Goal: Check status: Check status

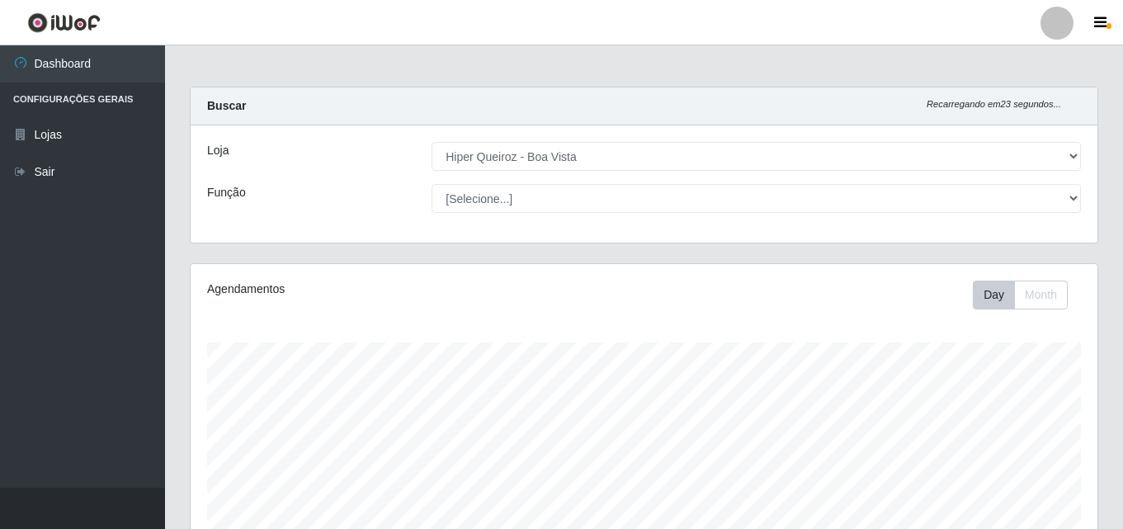
select select "514"
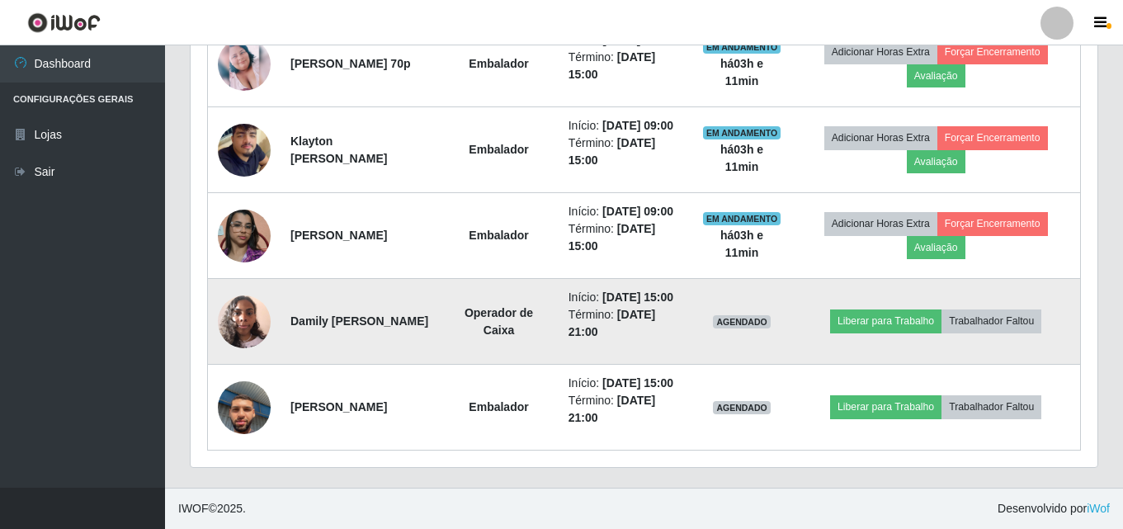
scroll to position [789, 0]
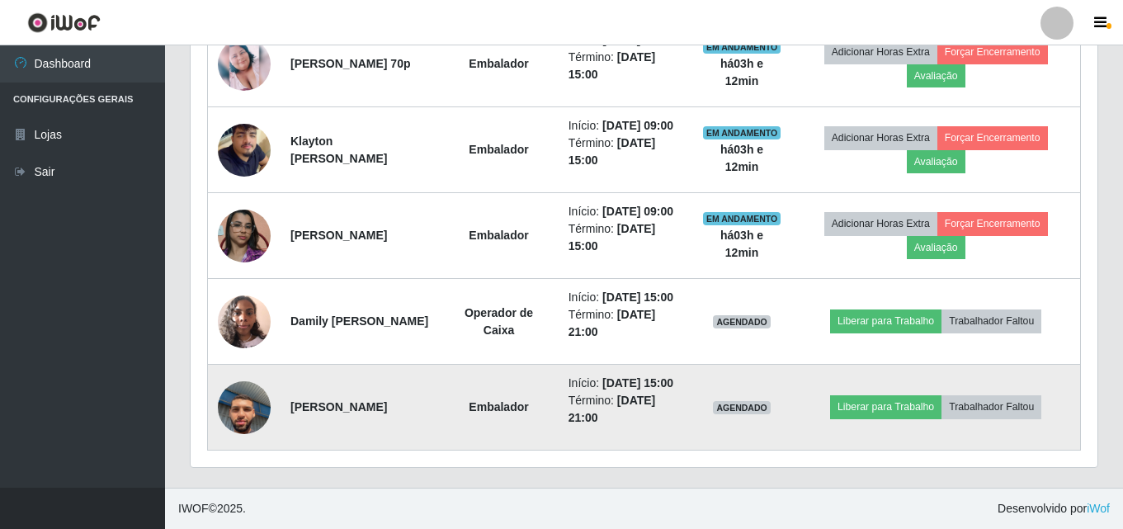
click at [250, 393] on img at bounding box center [244, 407] width 53 height 94
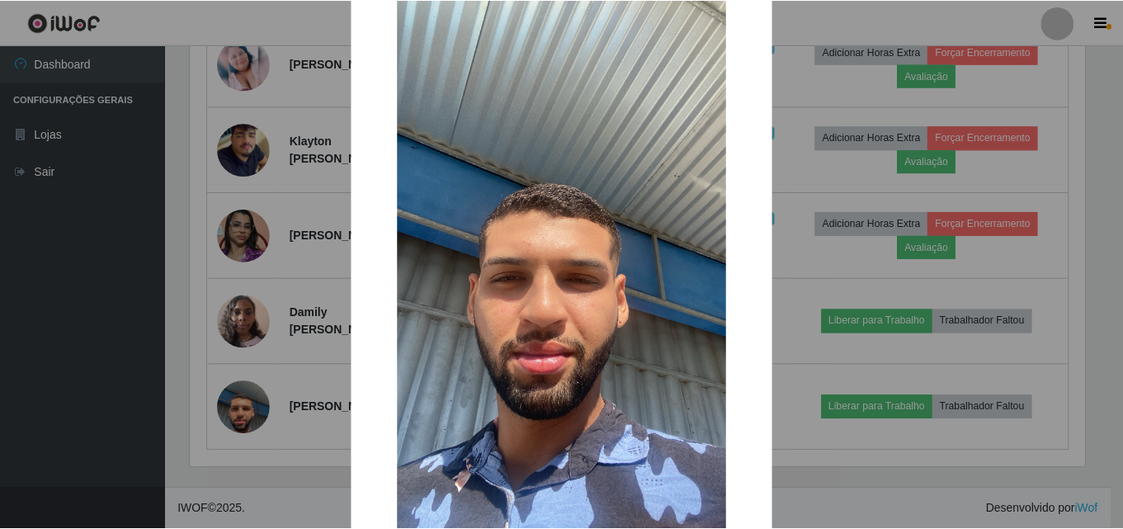
scroll to position [82, 0]
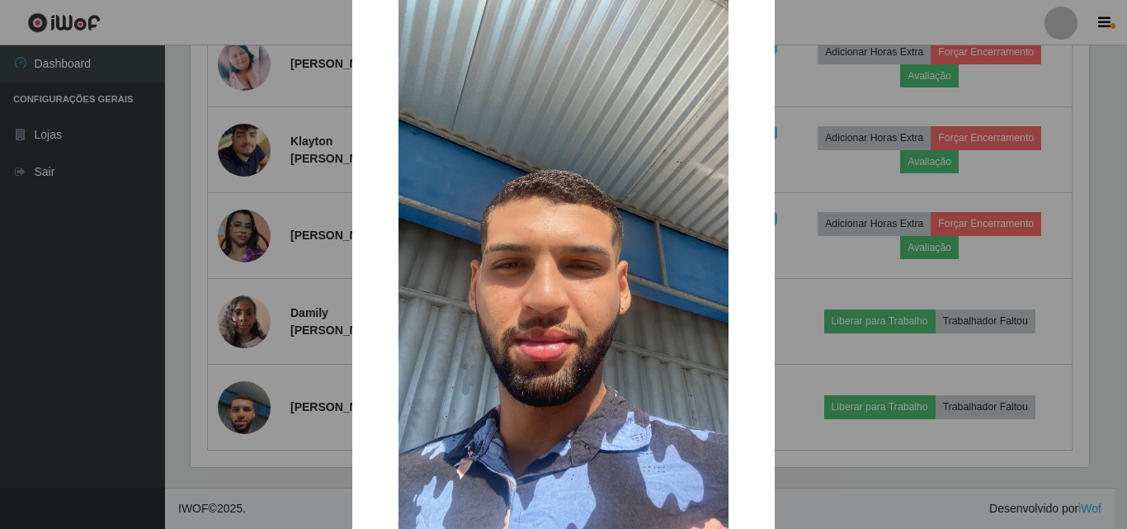
click at [247, 341] on div "× OK Cancel" at bounding box center [563, 264] width 1127 height 529
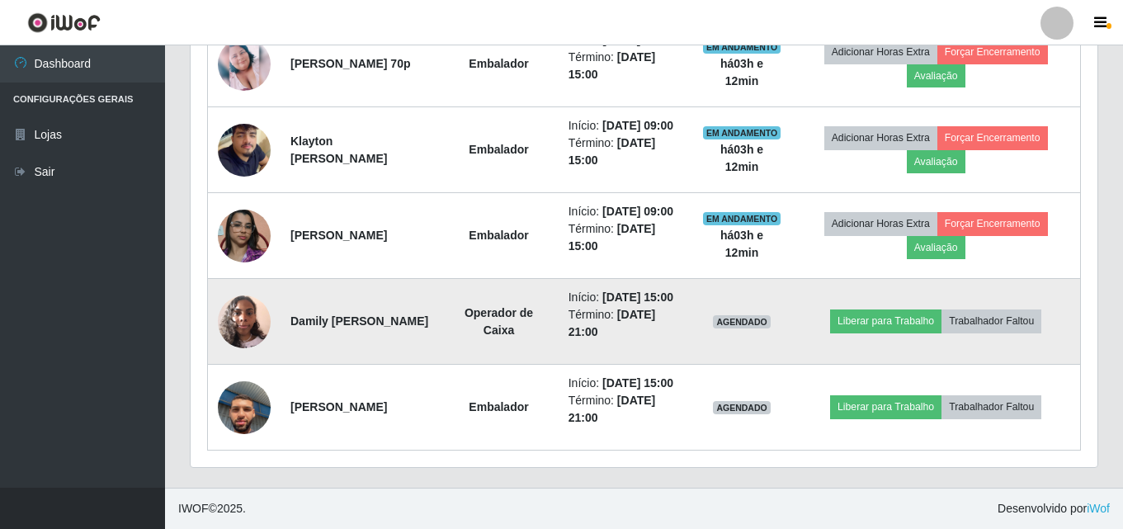
scroll to position [342, 907]
click at [252, 297] on img at bounding box center [244, 321] width 53 height 70
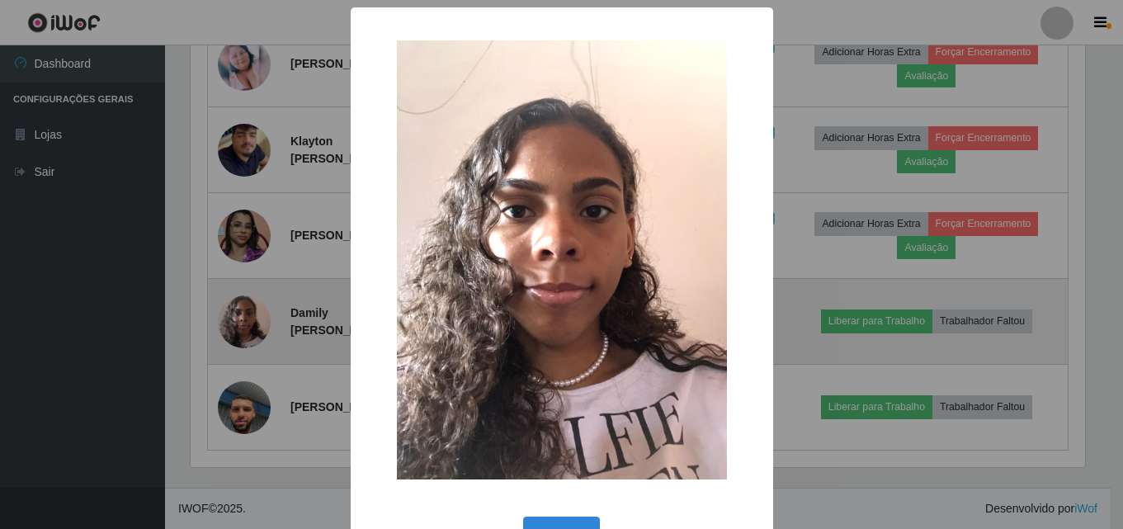
scroll to position [342, 898]
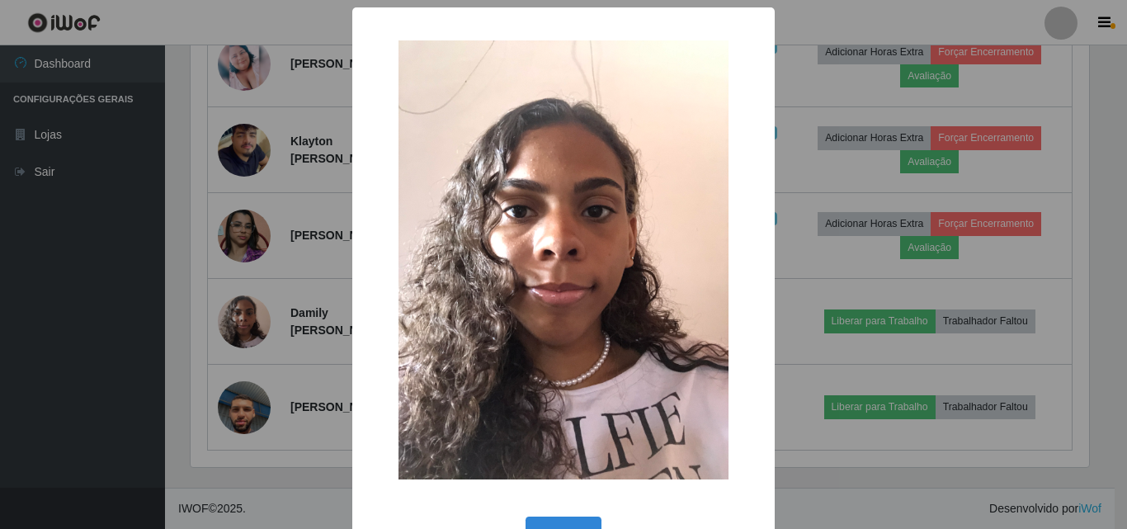
click at [255, 294] on div "× OK Cancel" at bounding box center [563, 264] width 1127 height 529
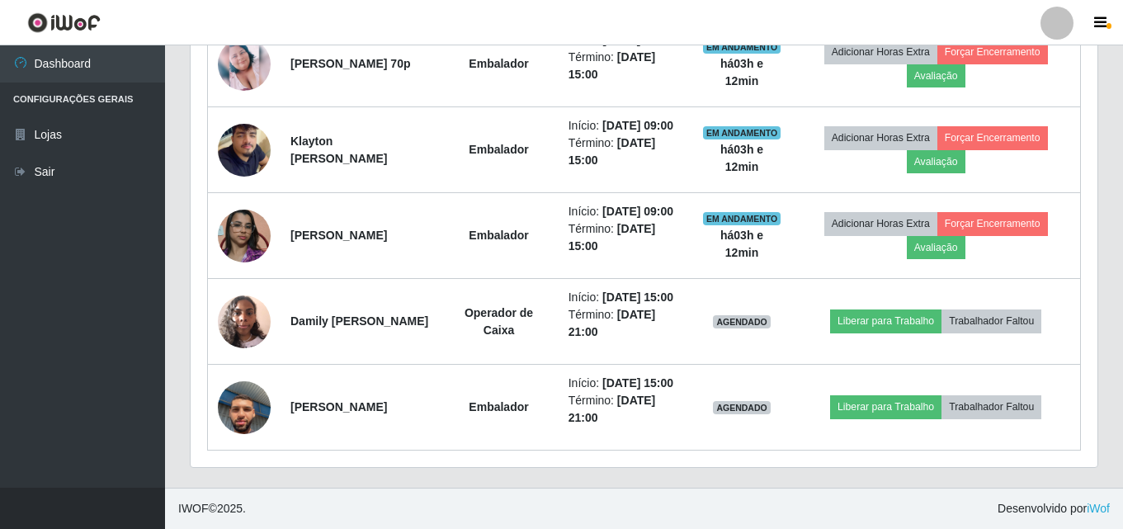
scroll to position [342, 907]
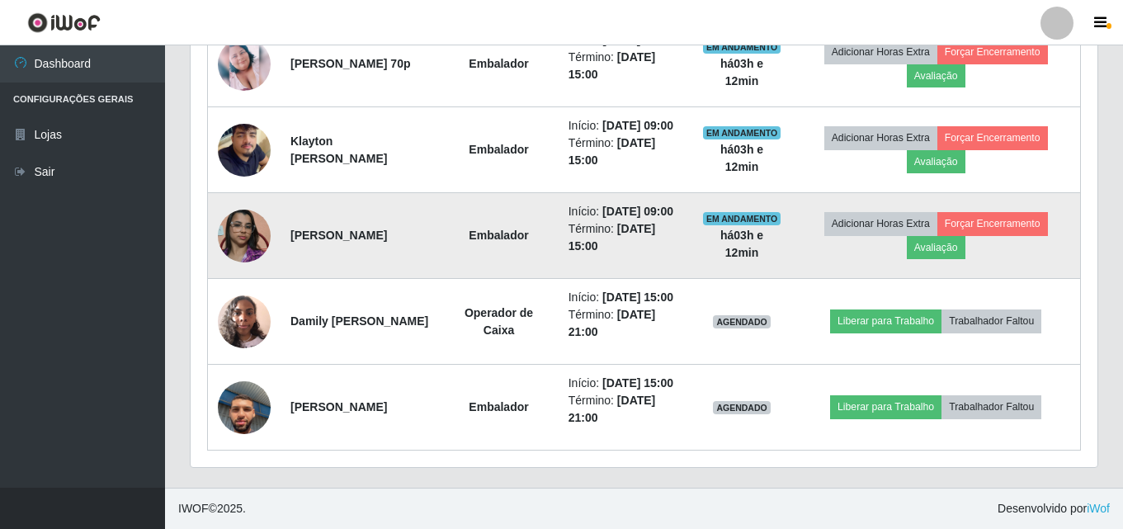
click at [244, 193] on img at bounding box center [244, 236] width 53 height 94
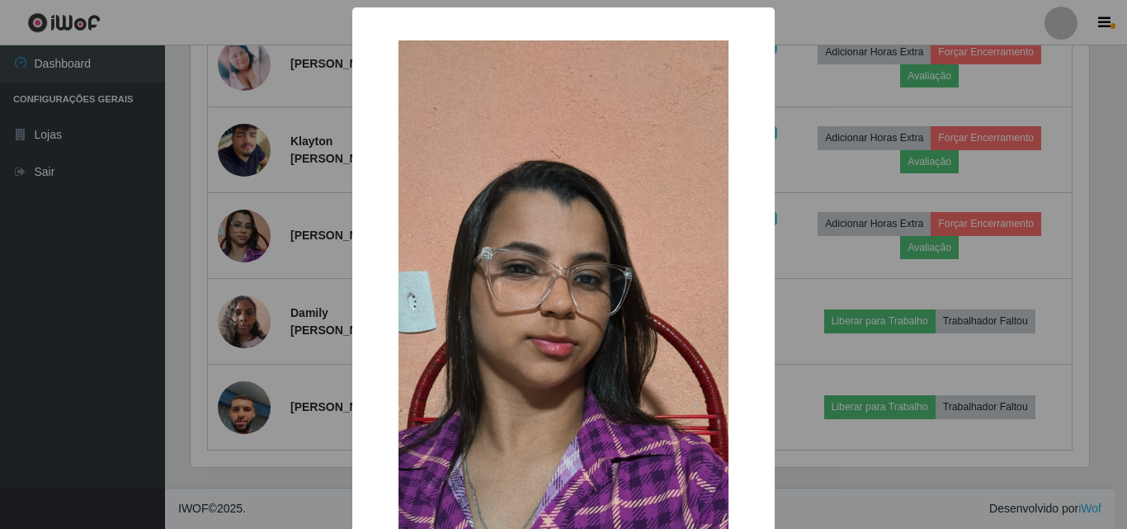
click at [209, 243] on div "× OK Cancel" at bounding box center [563, 264] width 1127 height 529
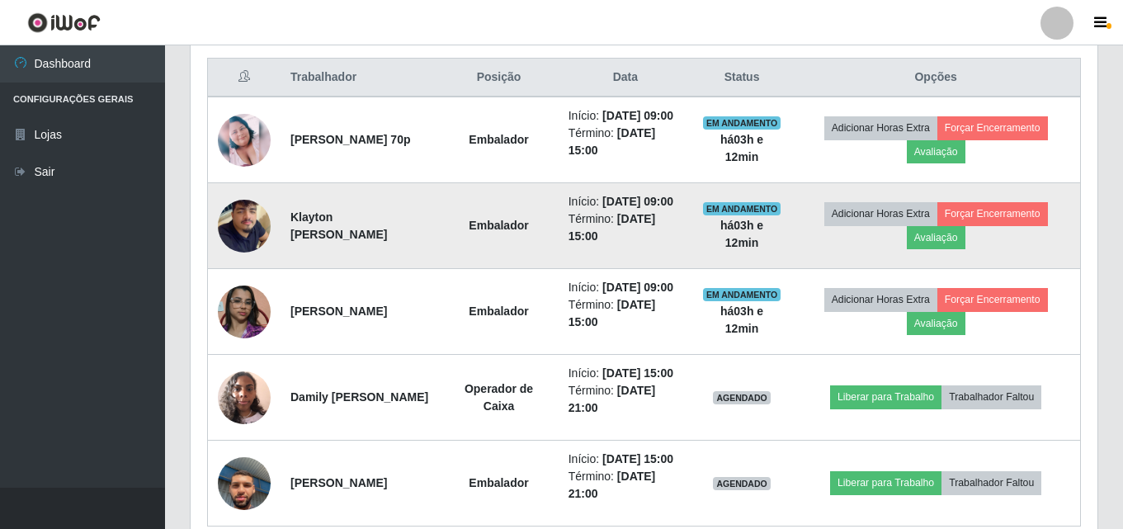
scroll to position [624, 0]
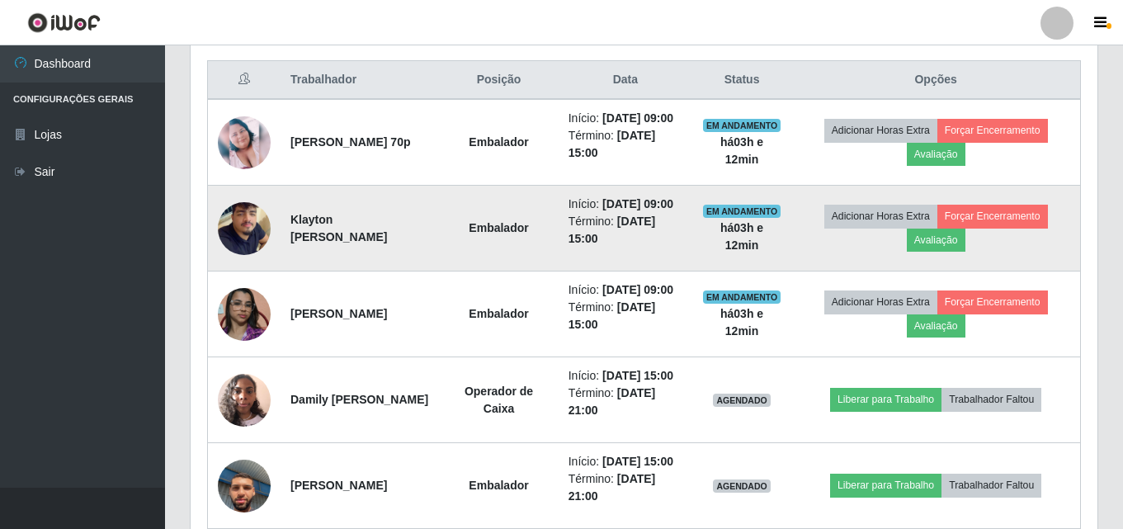
click at [238, 260] on img at bounding box center [244, 228] width 53 height 94
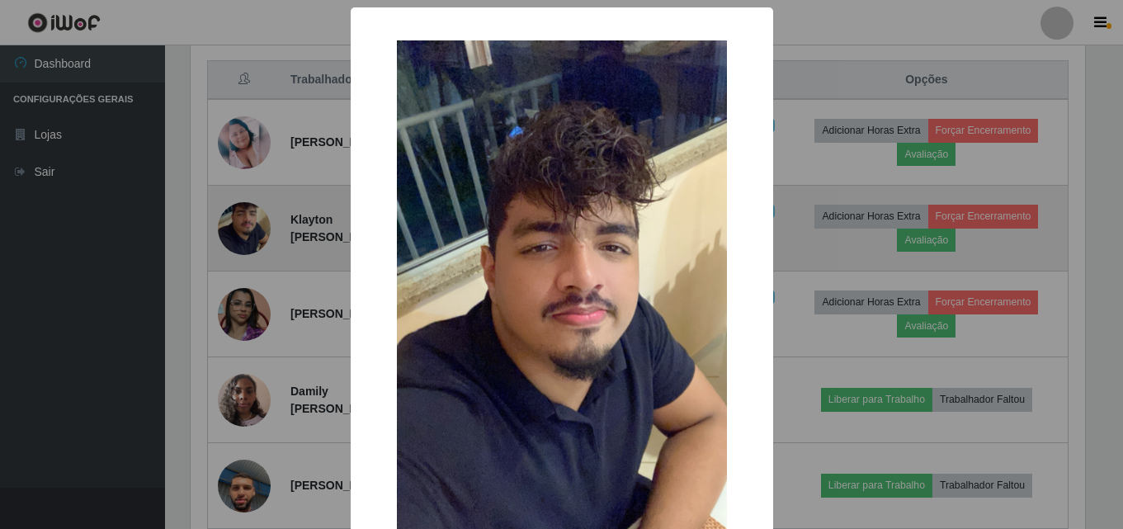
scroll to position [342, 898]
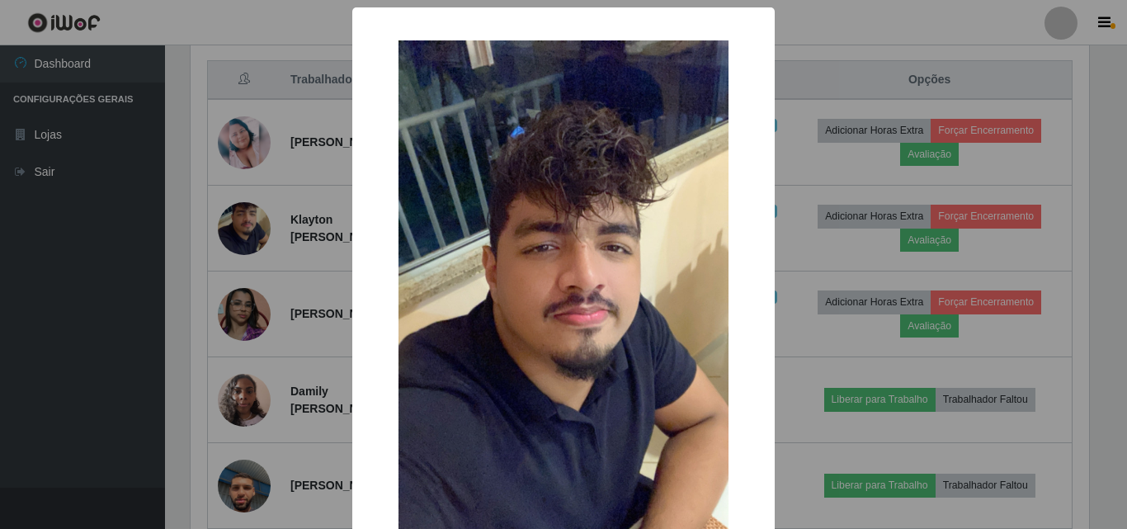
click at [252, 245] on div "× OK Cancel" at bounding box center [563, 264] width 1127 height 529
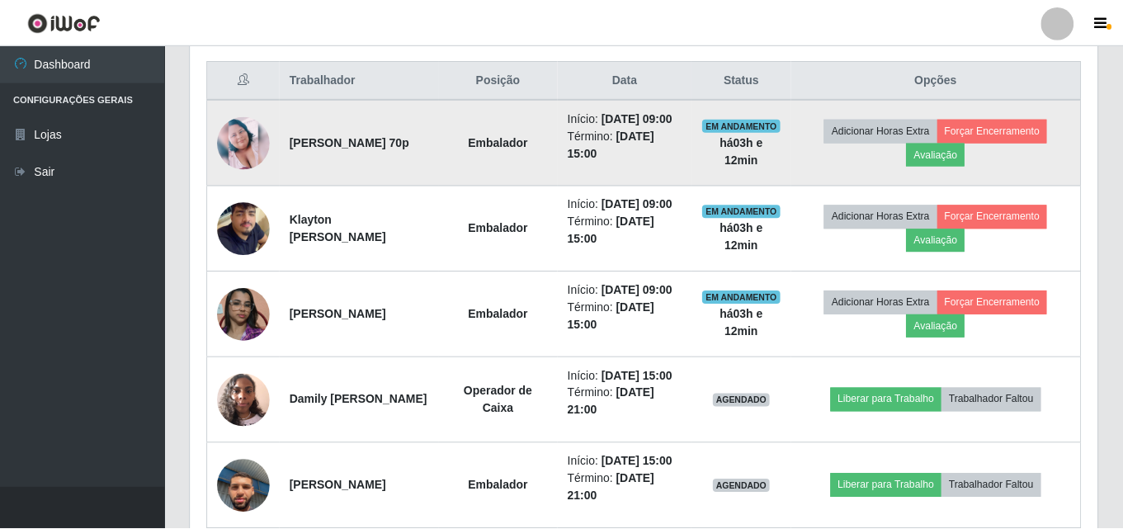
scroll to position [342, 907]
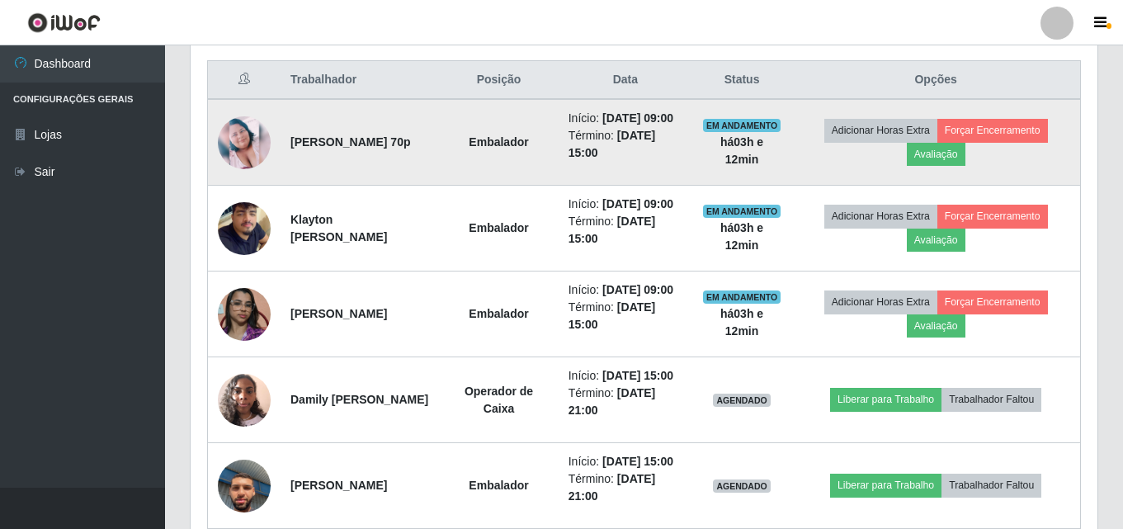
click at [247, 149] on img at bounding box center [244, 142] width 53 height 53
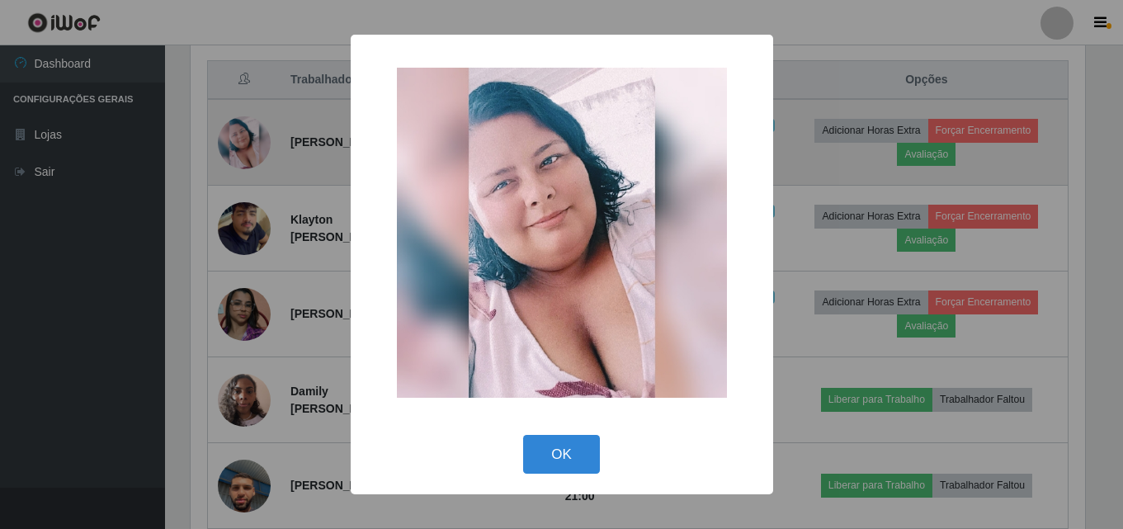
scroll to position [342, 898]
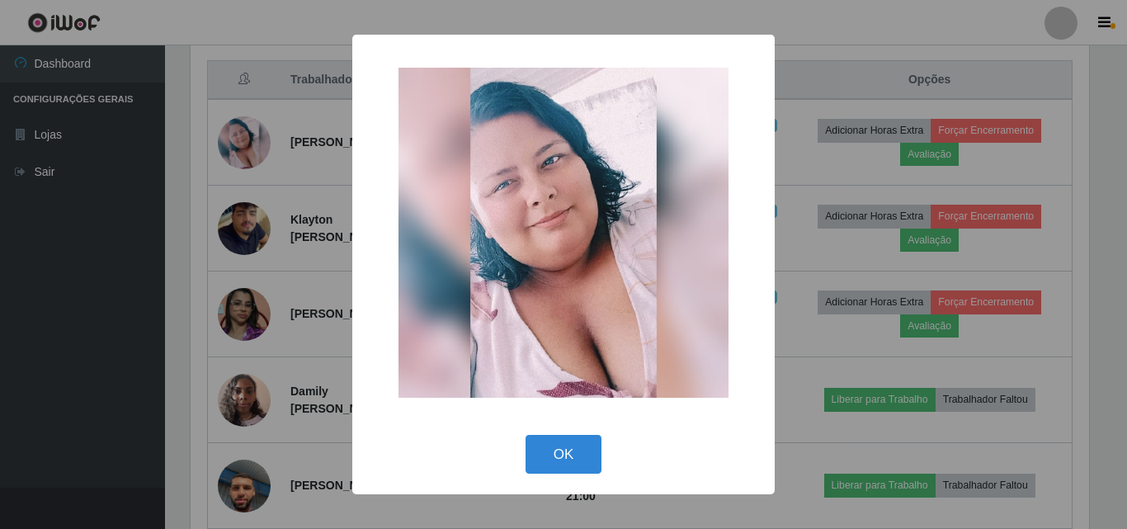
click at [247, 223] on div "× OK Cancel" at bounding box center [563, 264] width 1127 height 529
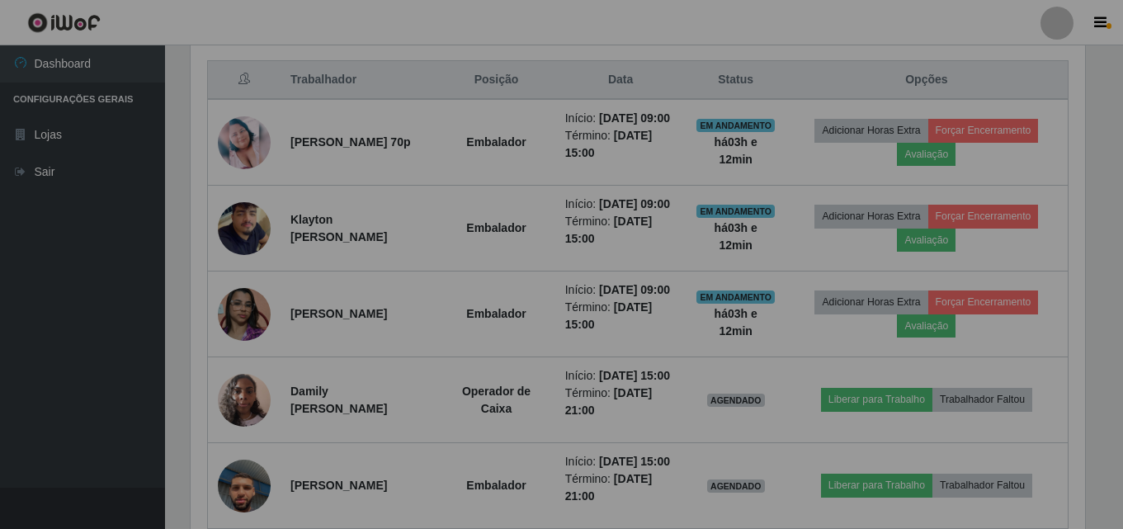
scroll to position [342, 907]
